Goal: Information Seeking & Learning: Learn about a topic

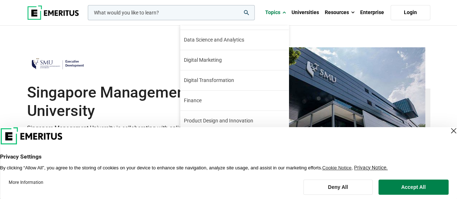
scroll to position [50, 0]
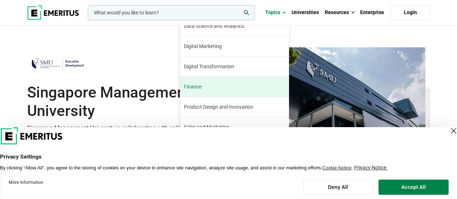
click at [211, 89] on link "Finance The finance industry has remained relatively stable through the turbule…" at bounding box center [234, 87] width 108 height 20
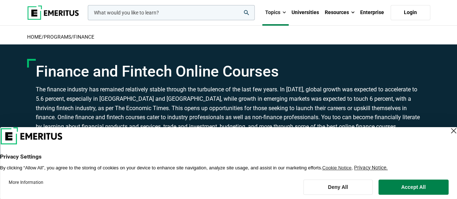
click at [449, 132] on div "Close Layer" at bounding box center [454, 131] width 10 height 10
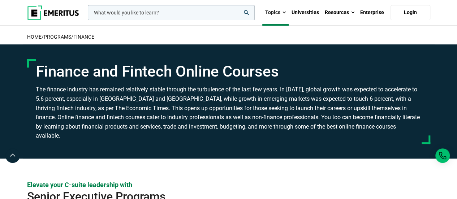
scroll to position [174, 0]
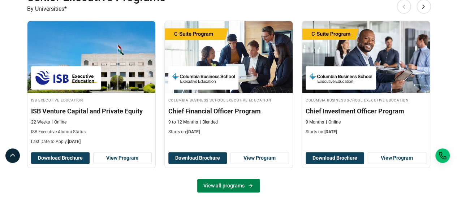
click at [243, 179] on link "View all programs" at bounding box center [228, 186] width 63 height 14
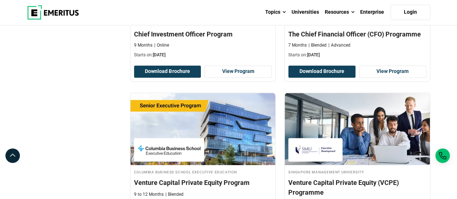
scroll to position [497, 0]
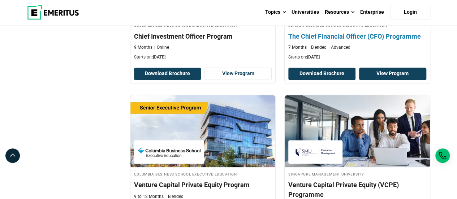
click at [391, 69] on link "View Program" at bounding box center [392, 74] width 67 height 12
